Goal: Task Accomplishment & Management: Use online tool/utility

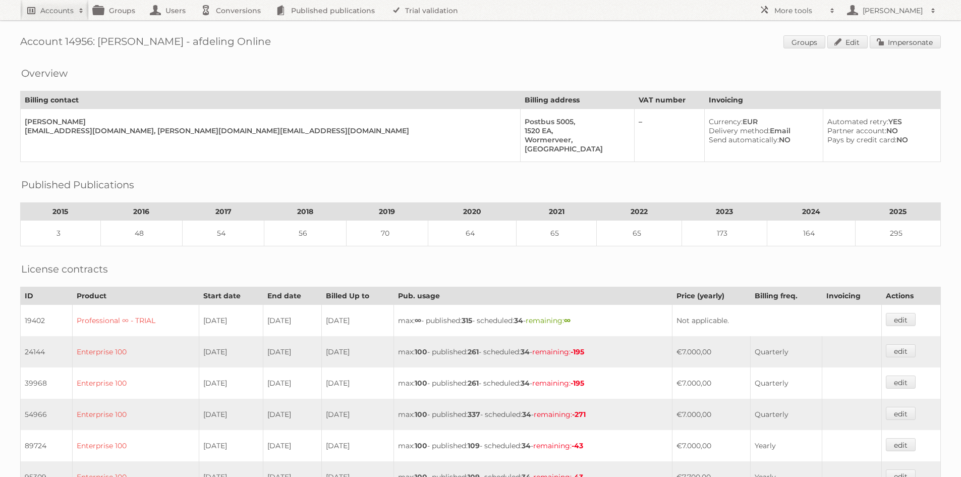
click at [72, 12] on h2 "Accounts" at bounding box center [56, 11] width 33 height 10
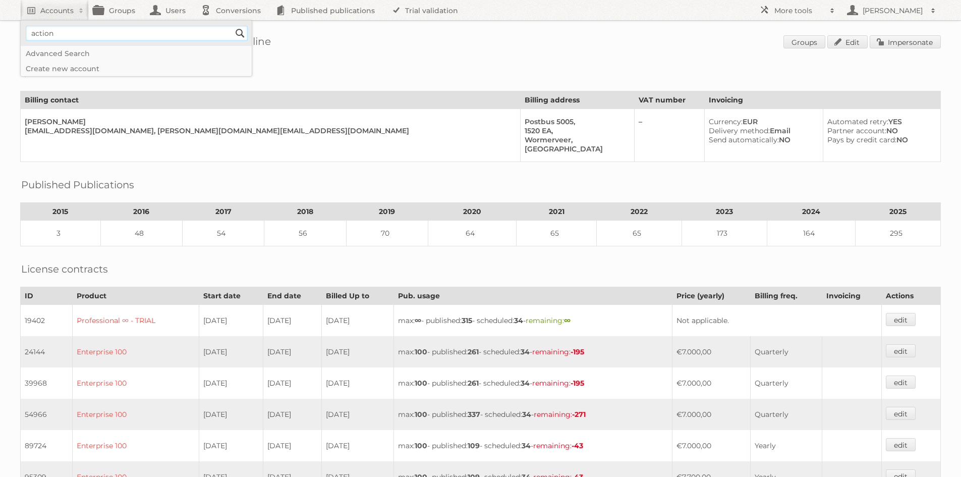
type input"] "action"
click at [233, 26] on input "Search" at bounding box center [240, 33] width 15 height 15
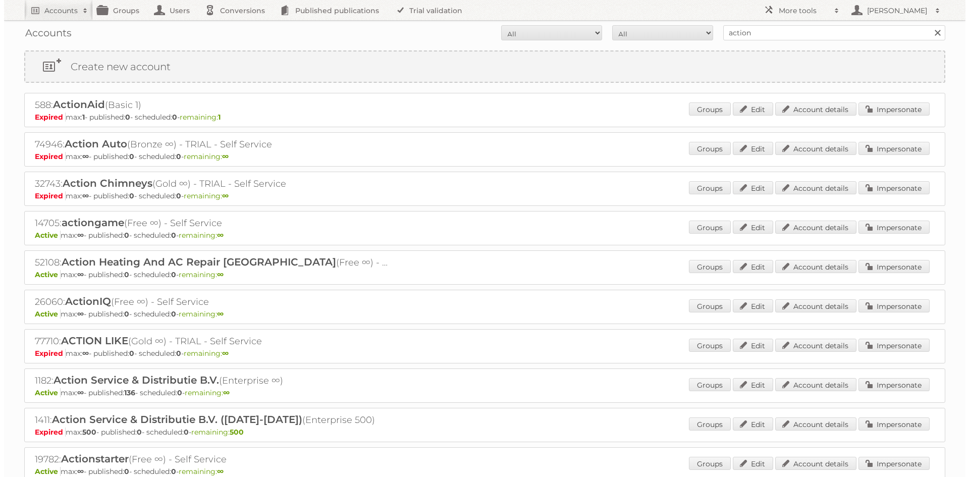
scroll to position [50, 0]
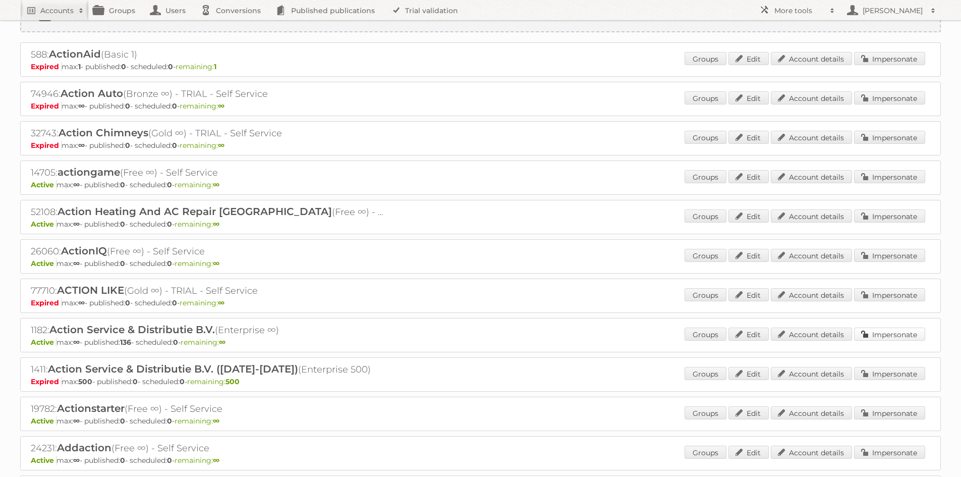
click at [880, 339] on link "Impersonate" at bounding box center [889, 333] width 71 height 13
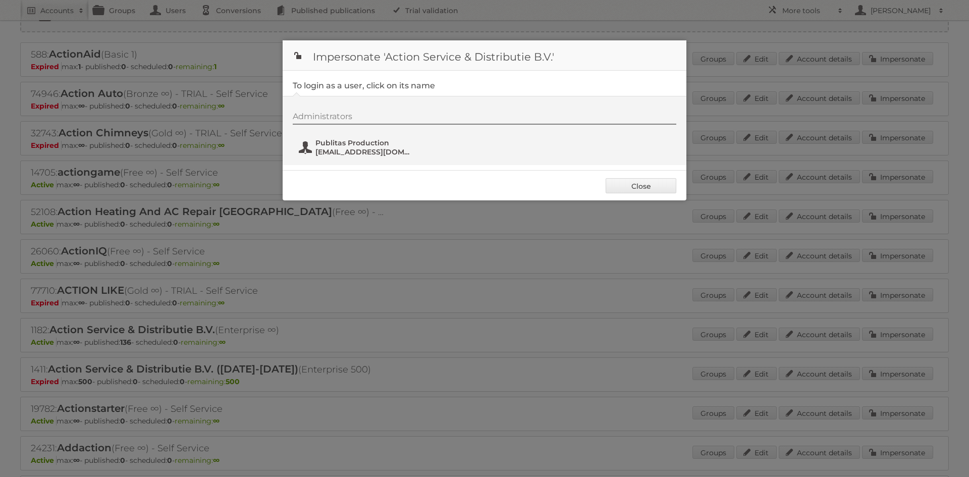
click at [379, 147] on button "Publitas Production fs+action@publitas.com" at bounding box center [357, 147] width 119 height 20
